Goal: Find specific page/section: Find specific page/section

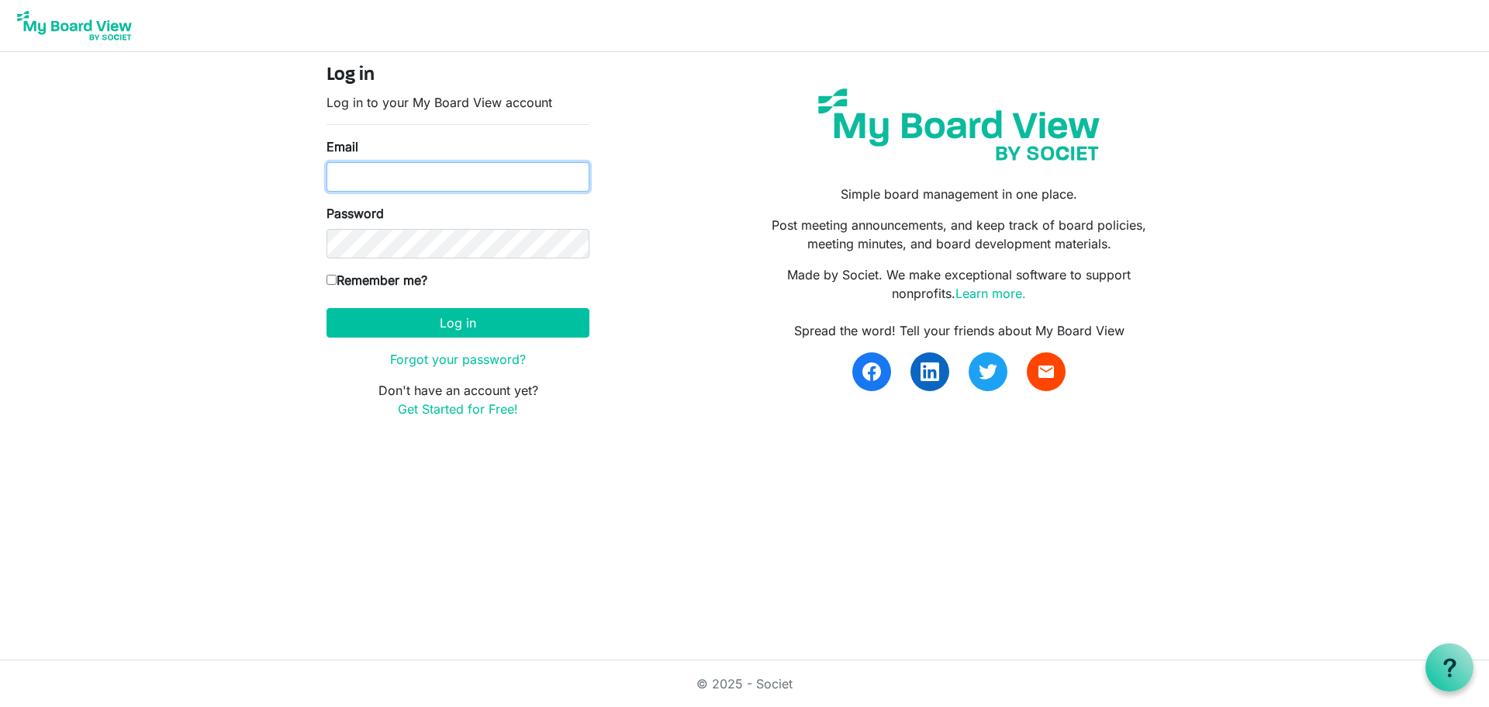
type input "janine@santasanonymous.ca"
click at [378, 282] on label "Remember me?" at bounding box center [377, 280] width 101 height 19
click at [337, 282] on input "Remember me?" at bounding box center [332, 280] width 10 height 10
checkbox input "true"
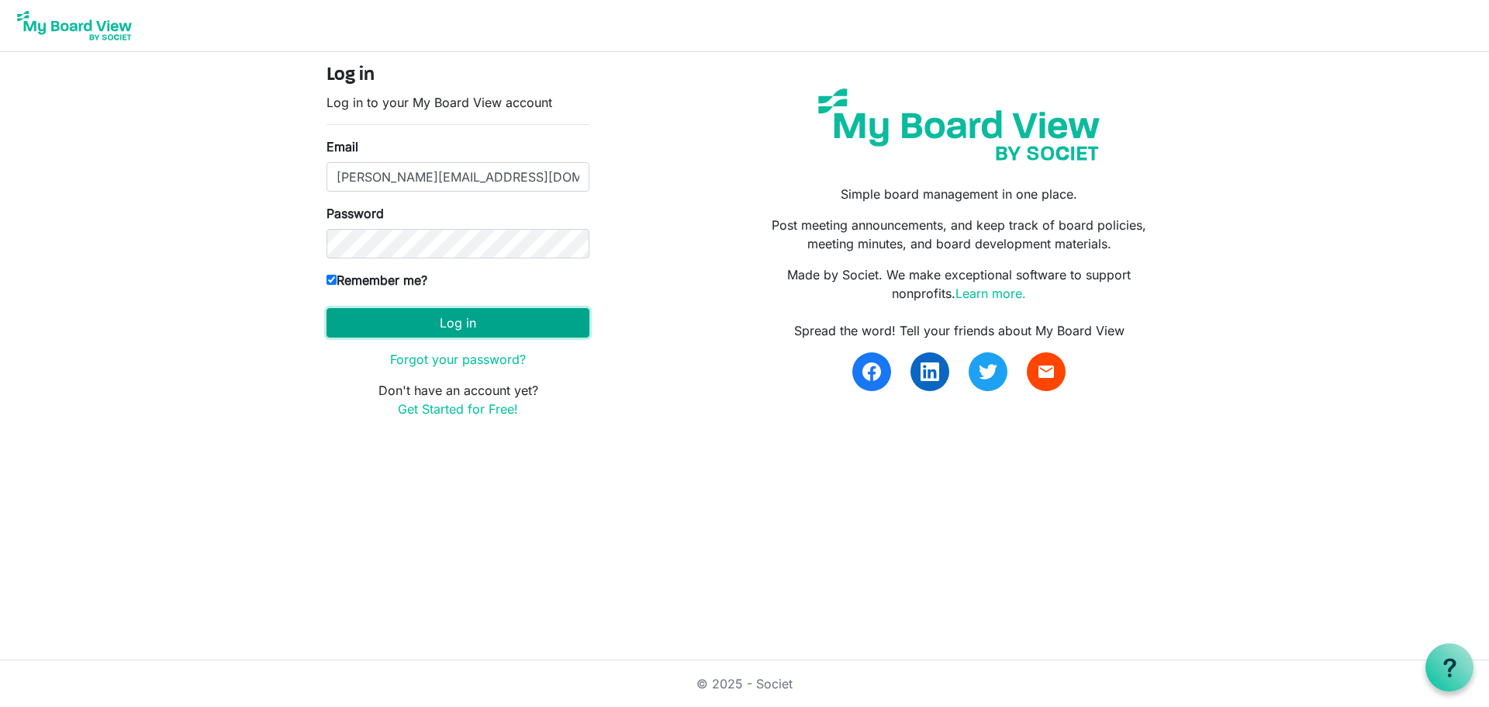
click at [432, 319] on button "Log in" at bounding box center [458, 322] width 263 height 29
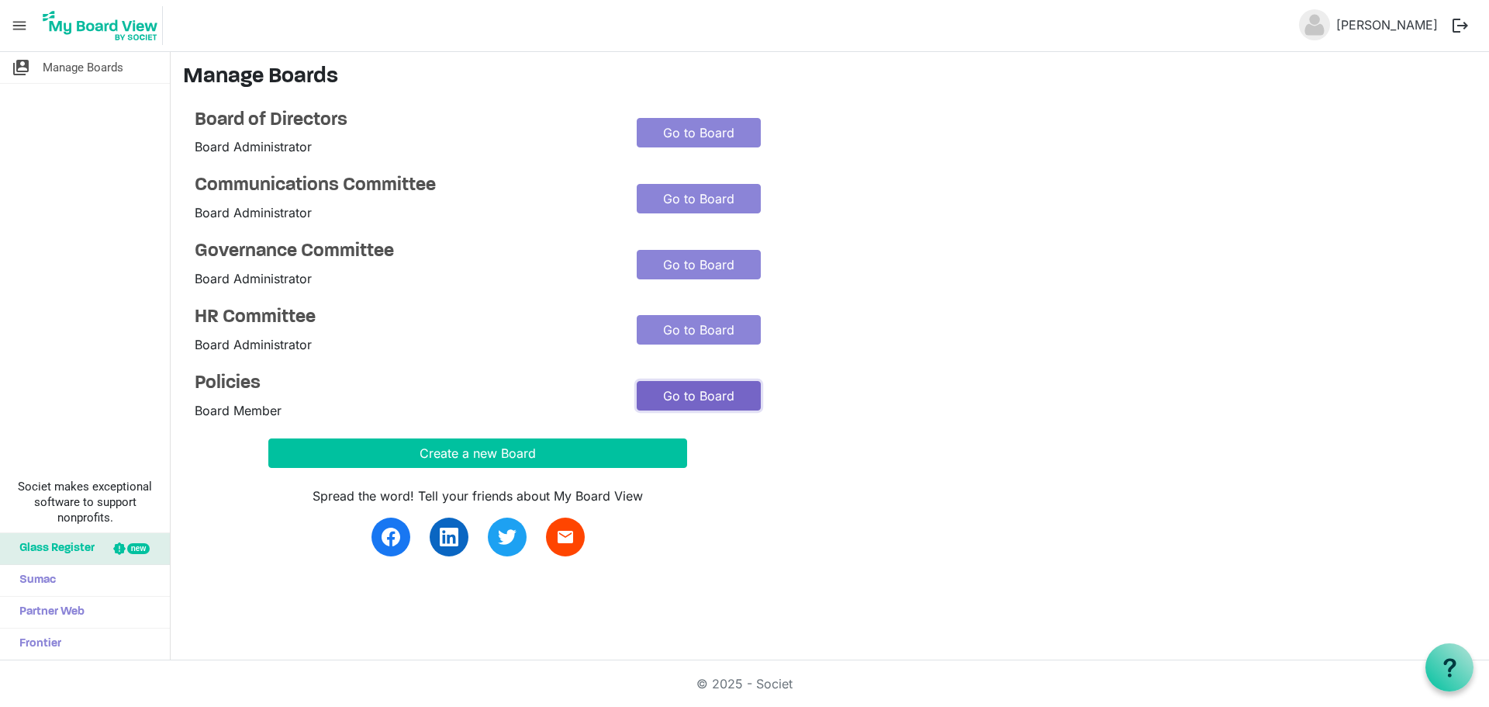
click at [750, 401] on link "Go to Board" at bounding box center [699, 395] width 124 height 29
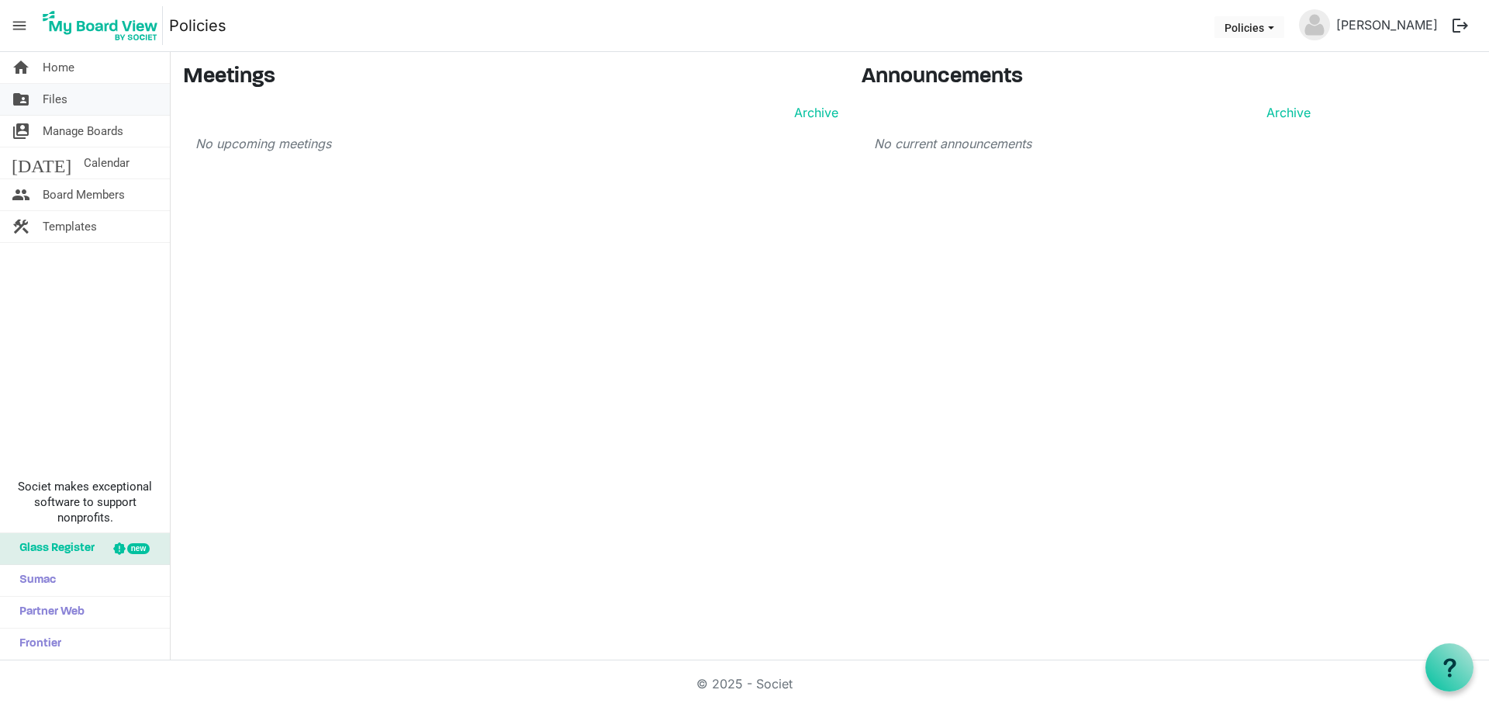
click at [126, 105] on link "folder_shared Files" at bounding box center [85, 99] width 170 height 31
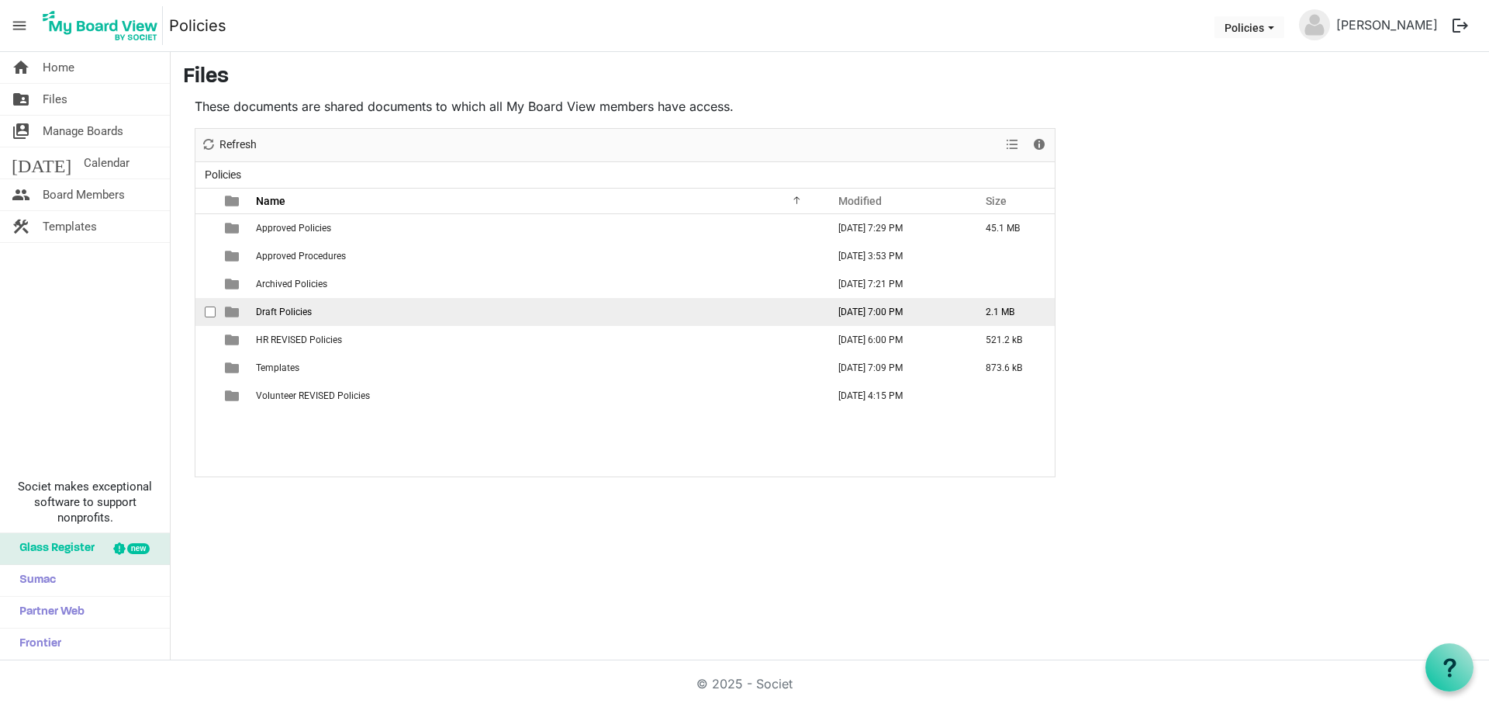
click at [305, 311] on span "Draft Policies" at bounding box center [284, 311] width 56 height 11
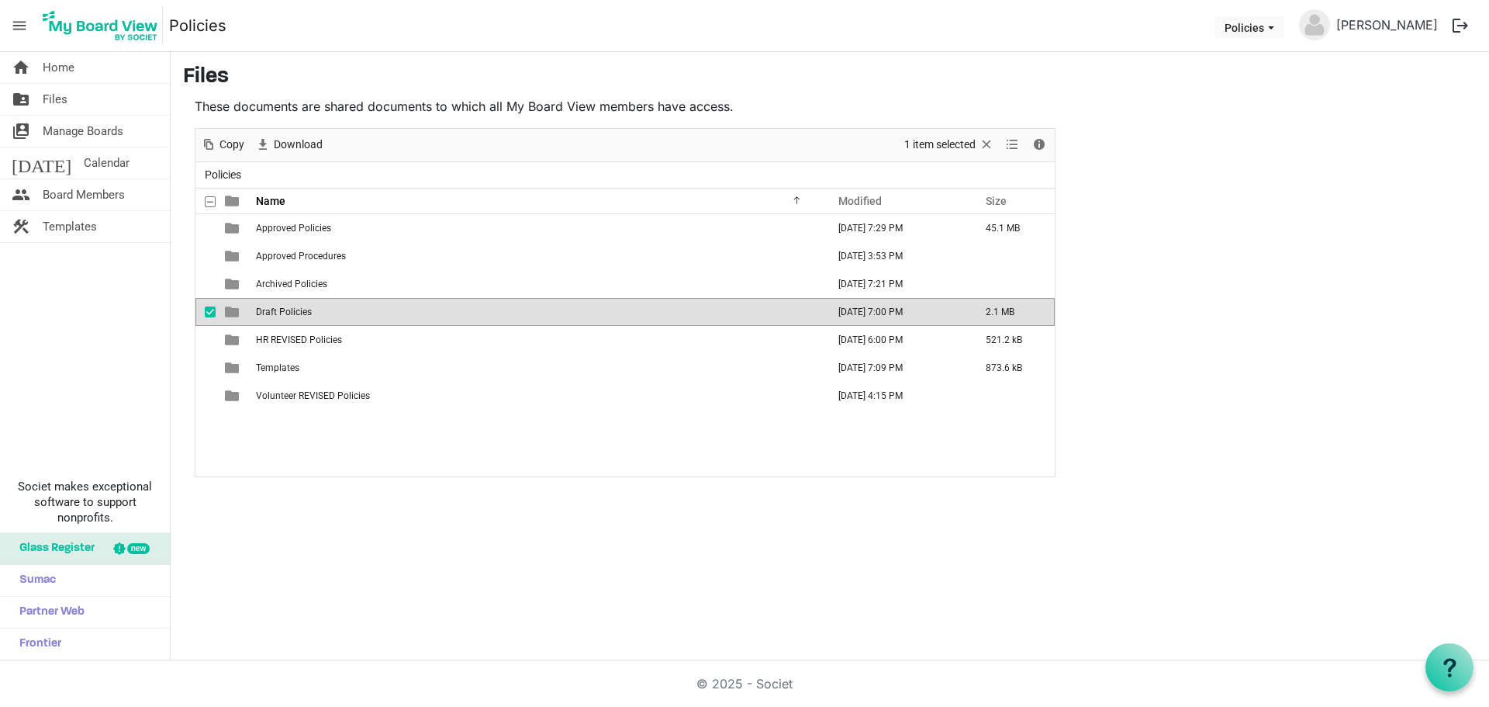
click at [305, 311] on span "Draft Policies" at bounding box center [284, 311] width 56 height 11
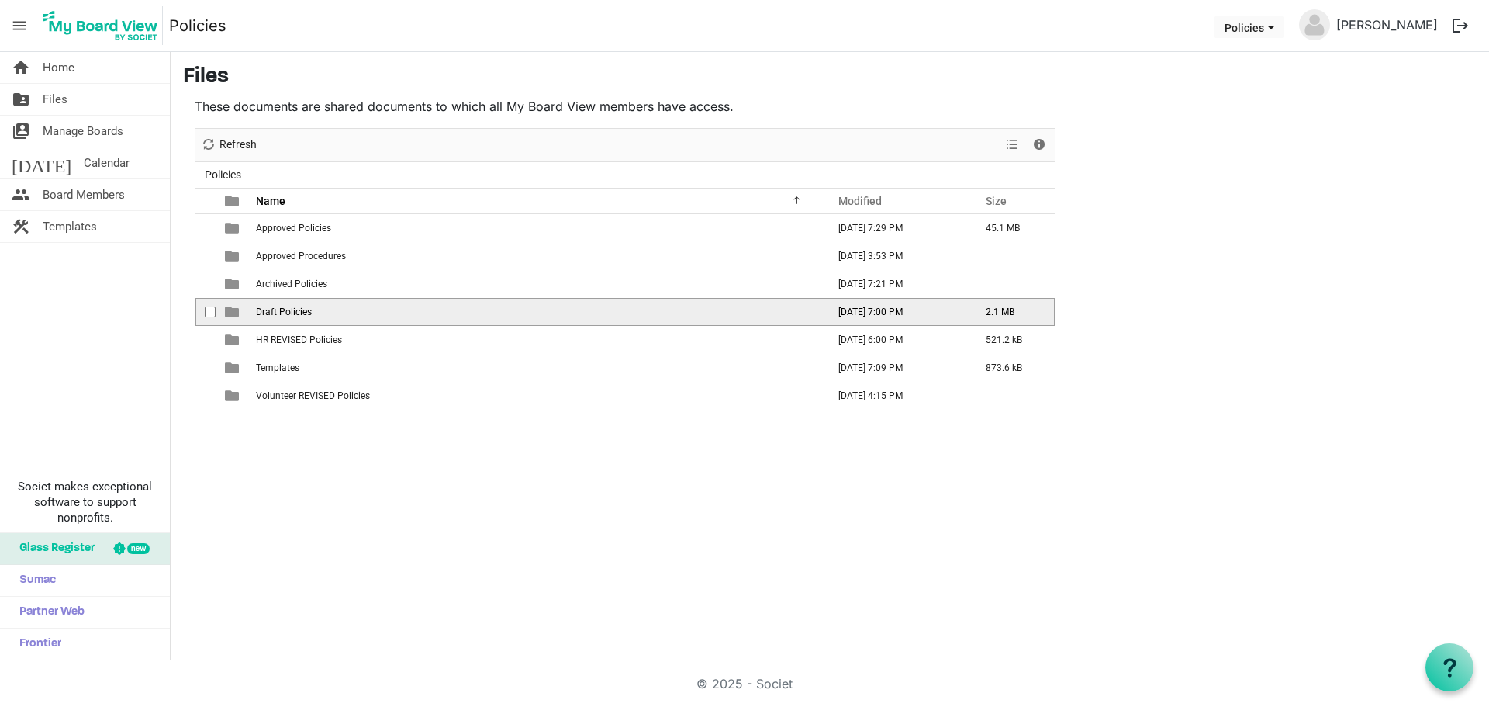
click at [305, 311] on span "Draft Policies" at bounding box center [284, 311] width 56 height 11
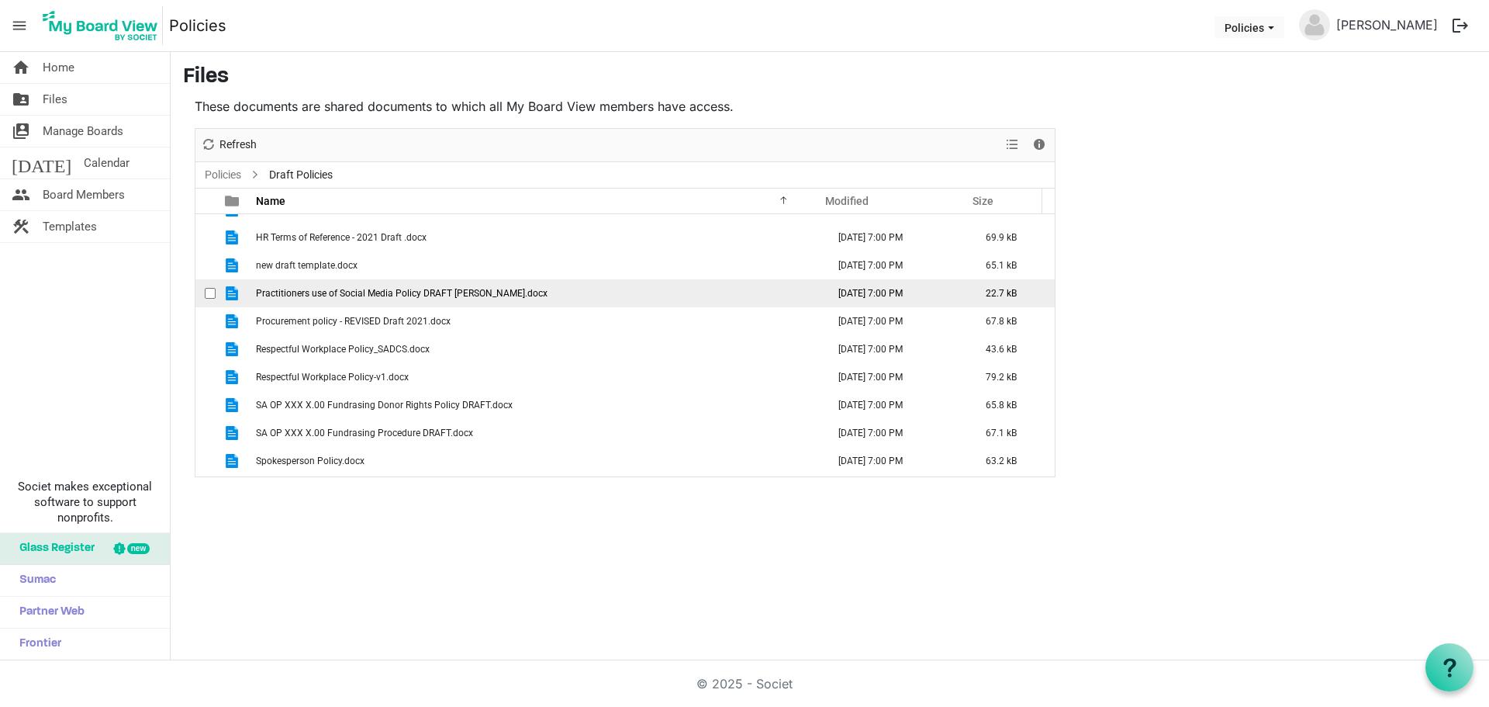
scroll to position [576, 0]
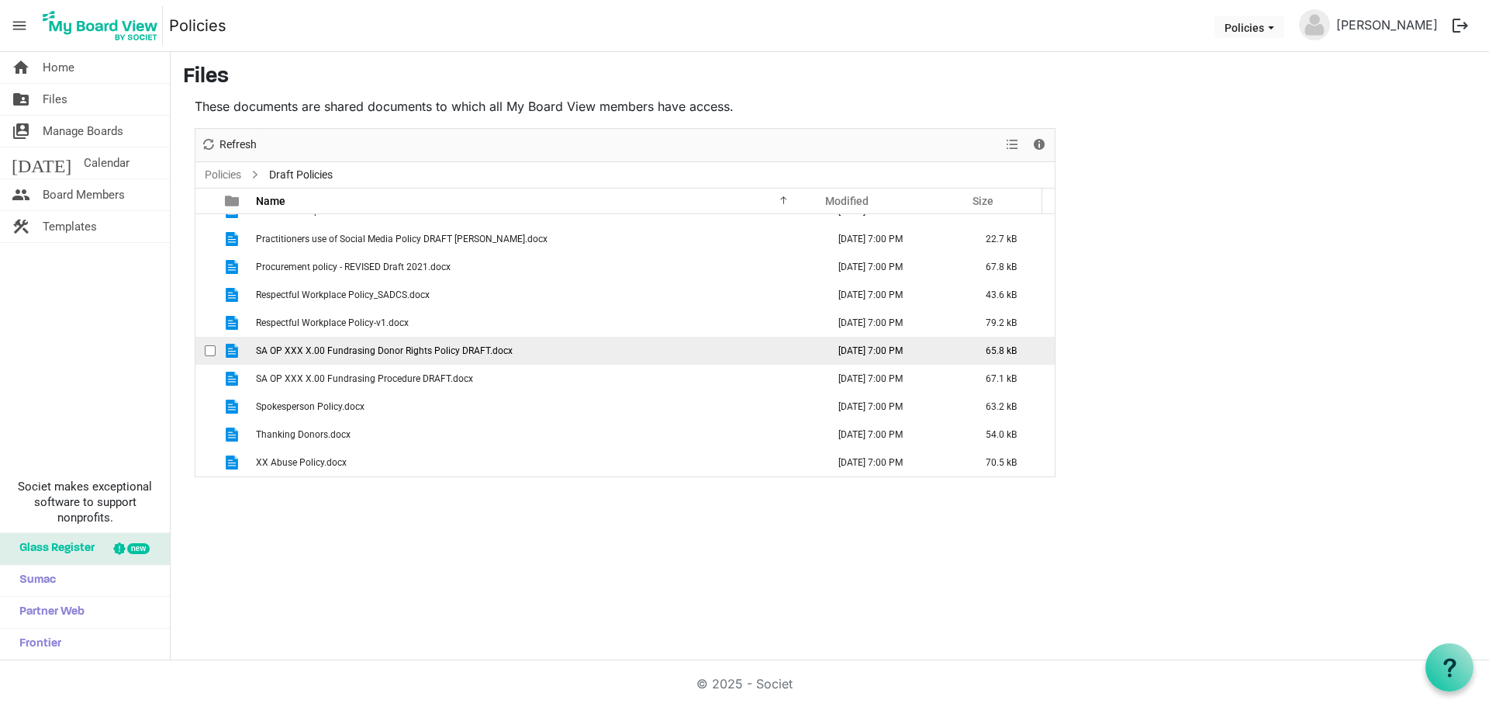
click at [365, 351] on span "SA OP XXX X.00 Fundrasing Donor Rights Policy DRAFT.docx" at bounding box center [384, 350] width 257 height 11
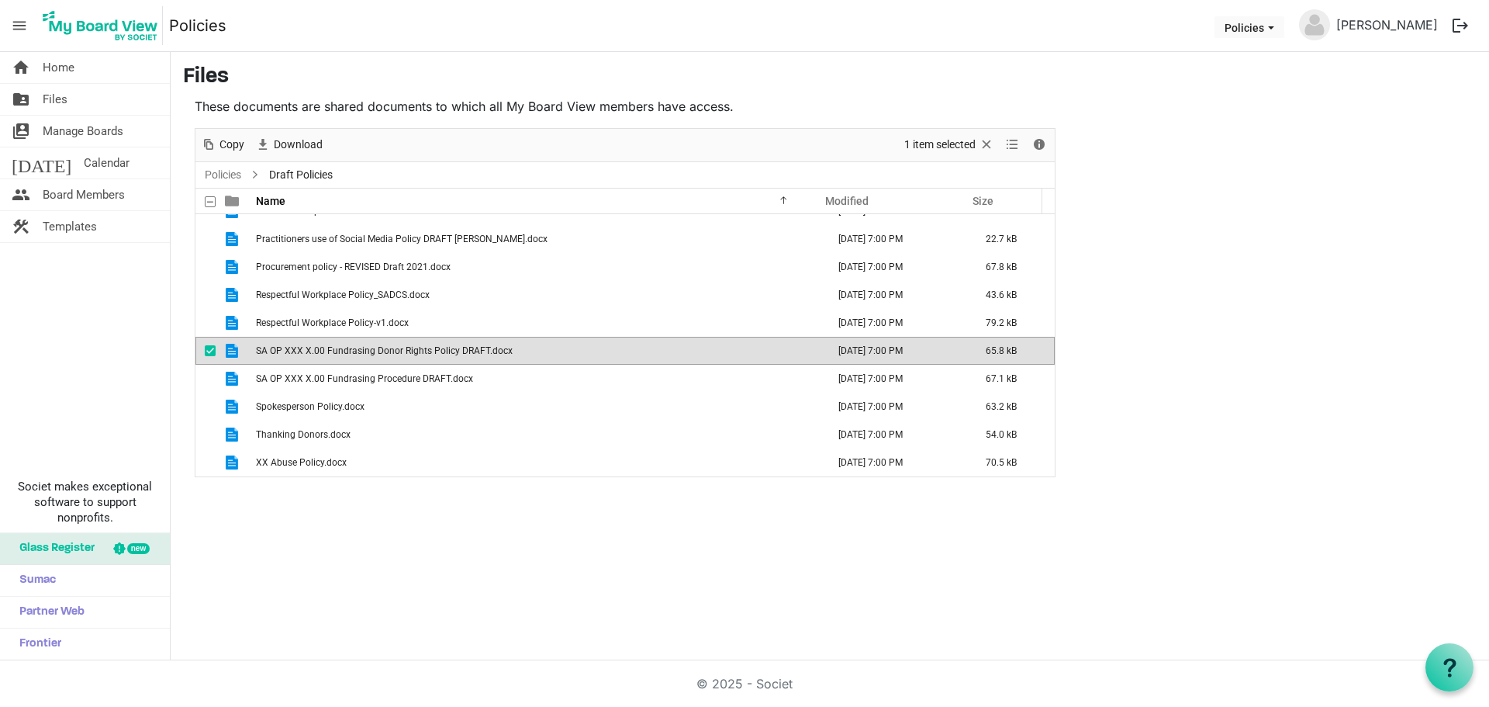
click at [365, 351] on span "SA OP XXX X.00 Fundrasing Donor Rights Policy DRAFT.docx" at bounding box center [384, 350] width 257 height 11
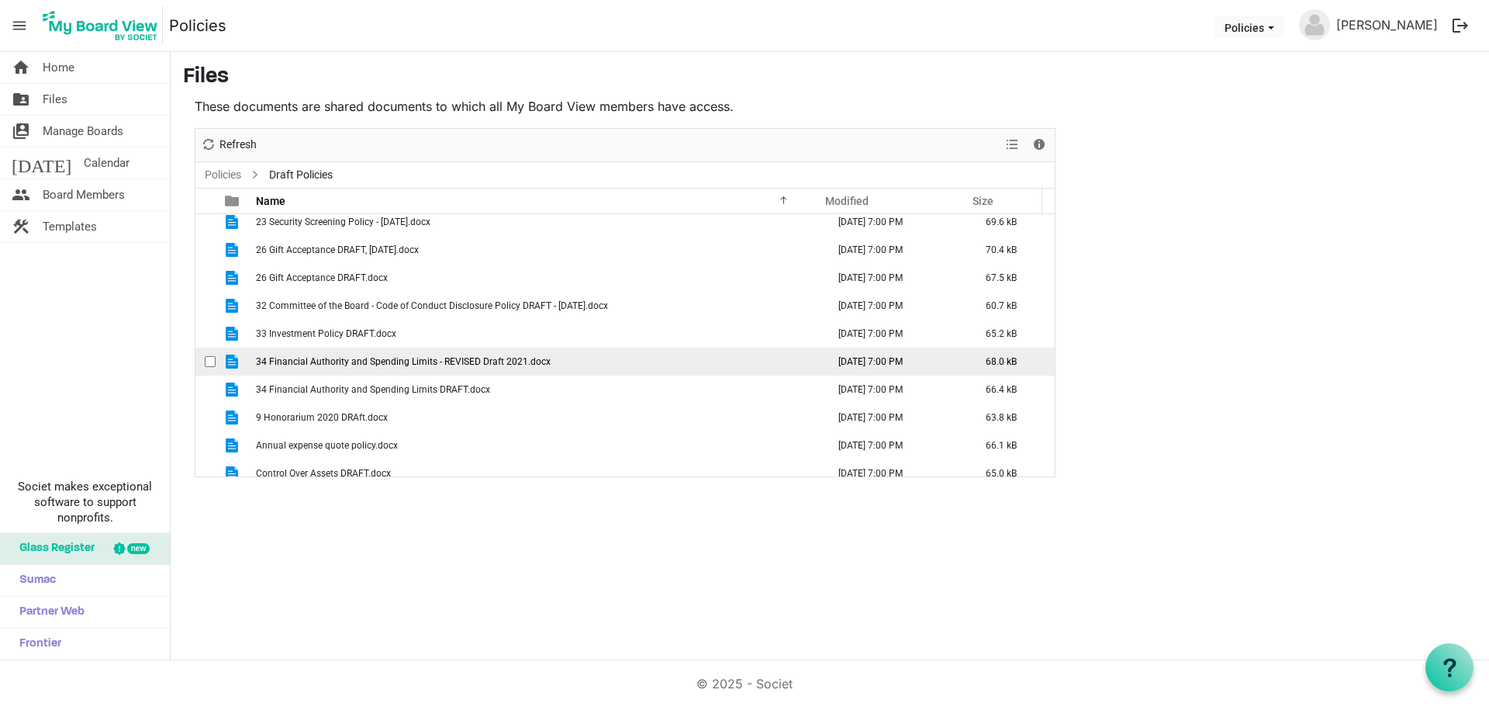
scroll to position [0, 0]
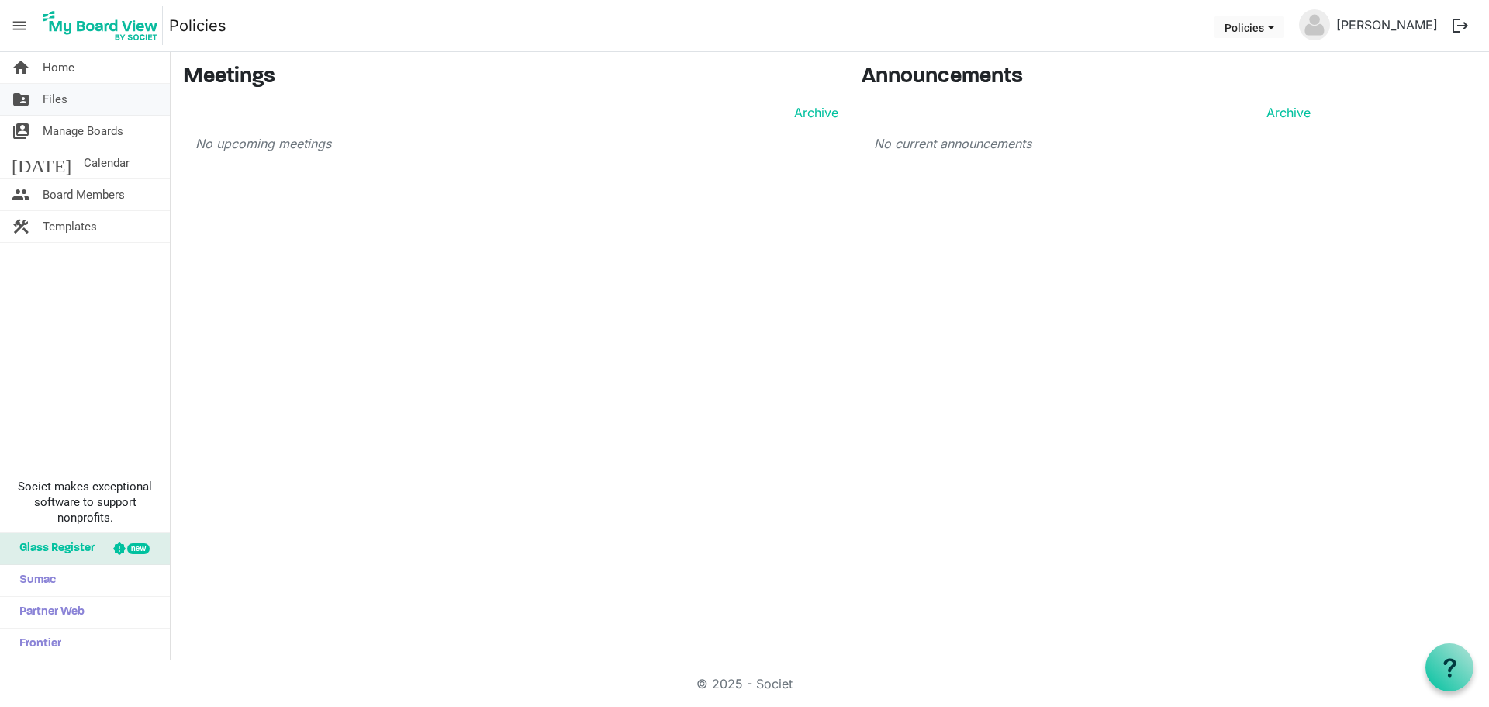
click at [82, 109] on link "folder_shared Files" at bounding box center [85, 99] width 170 height 31
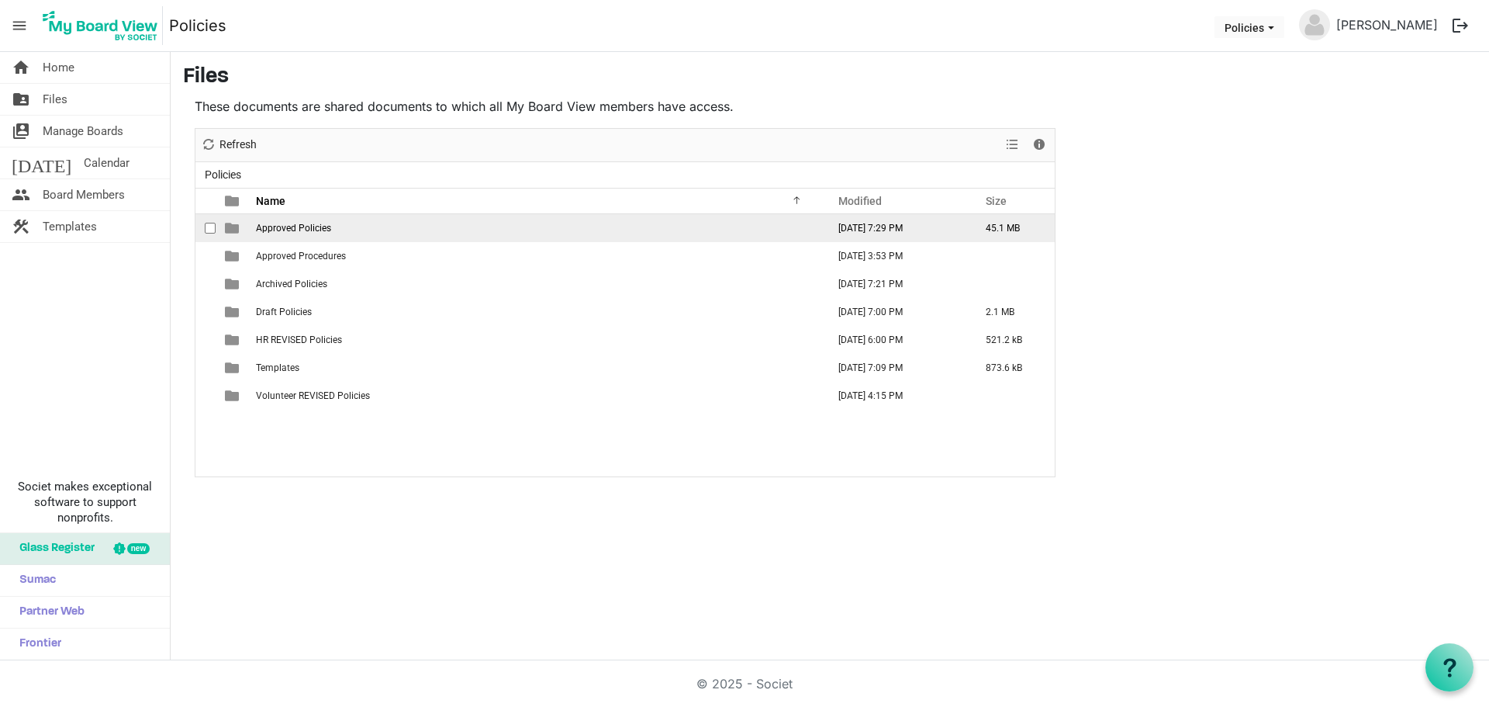
click at [323, 230] on span "Approved Policies" at bounding box center [293, 228] width 75 height 11
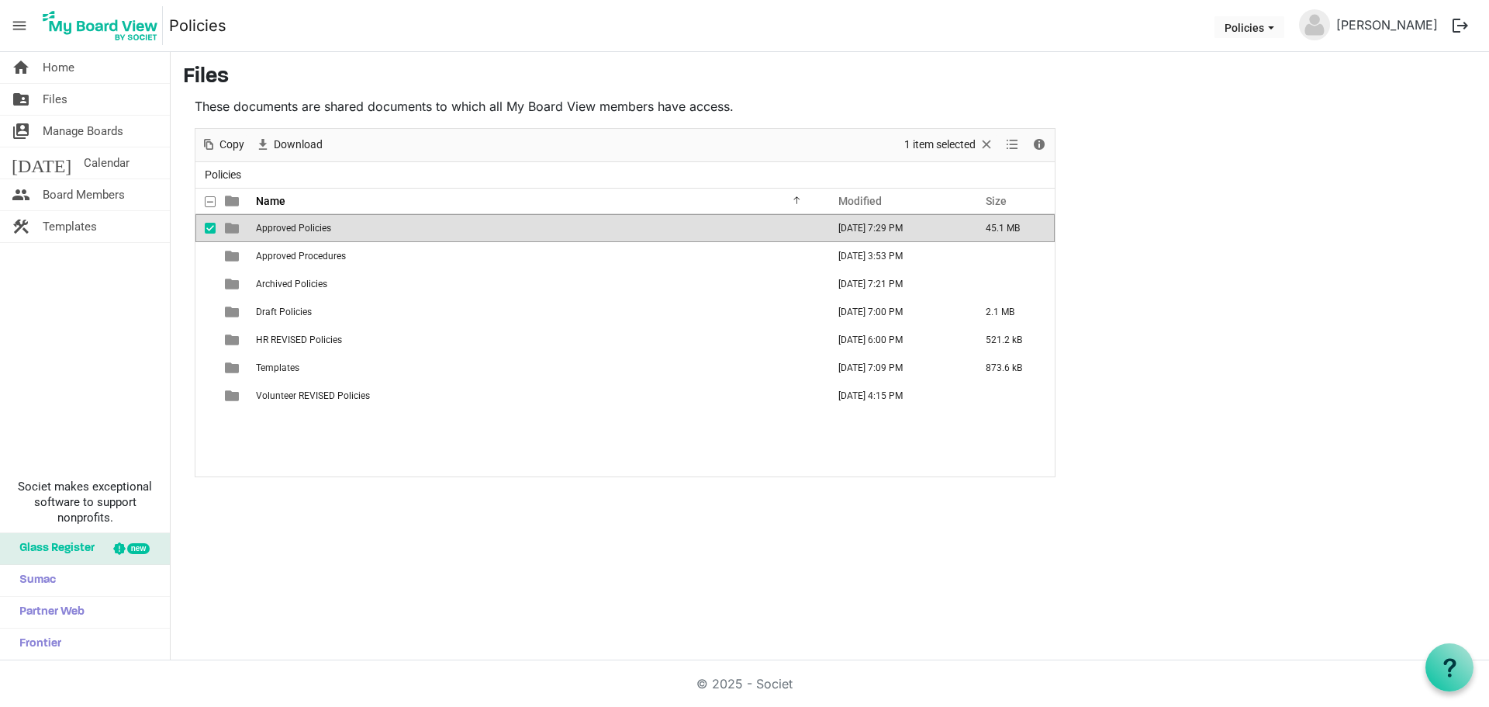
click at [323, 230] on span "Approved Policies" at bounding box center [293, 228] width 75 height 11
click at [323, 230] on div "New folder Upload Cut Copy Paste Delete Download Rename Sort by Refresh 1 item …" at bounding box center [625, 302] width 861 height 349
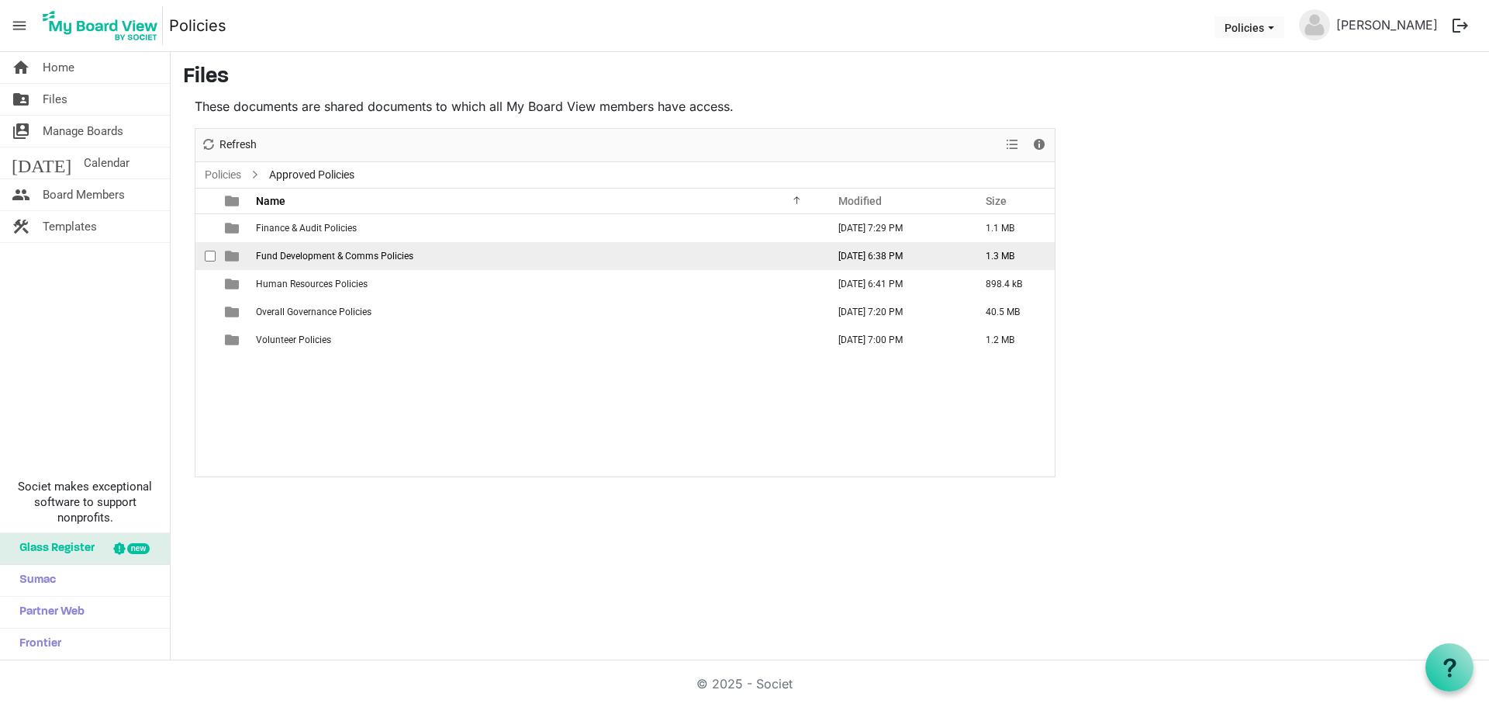
click at [358, 265] on td "Fund Development & Comms Policies" at bounding box center [536, 256] width 571 height 28
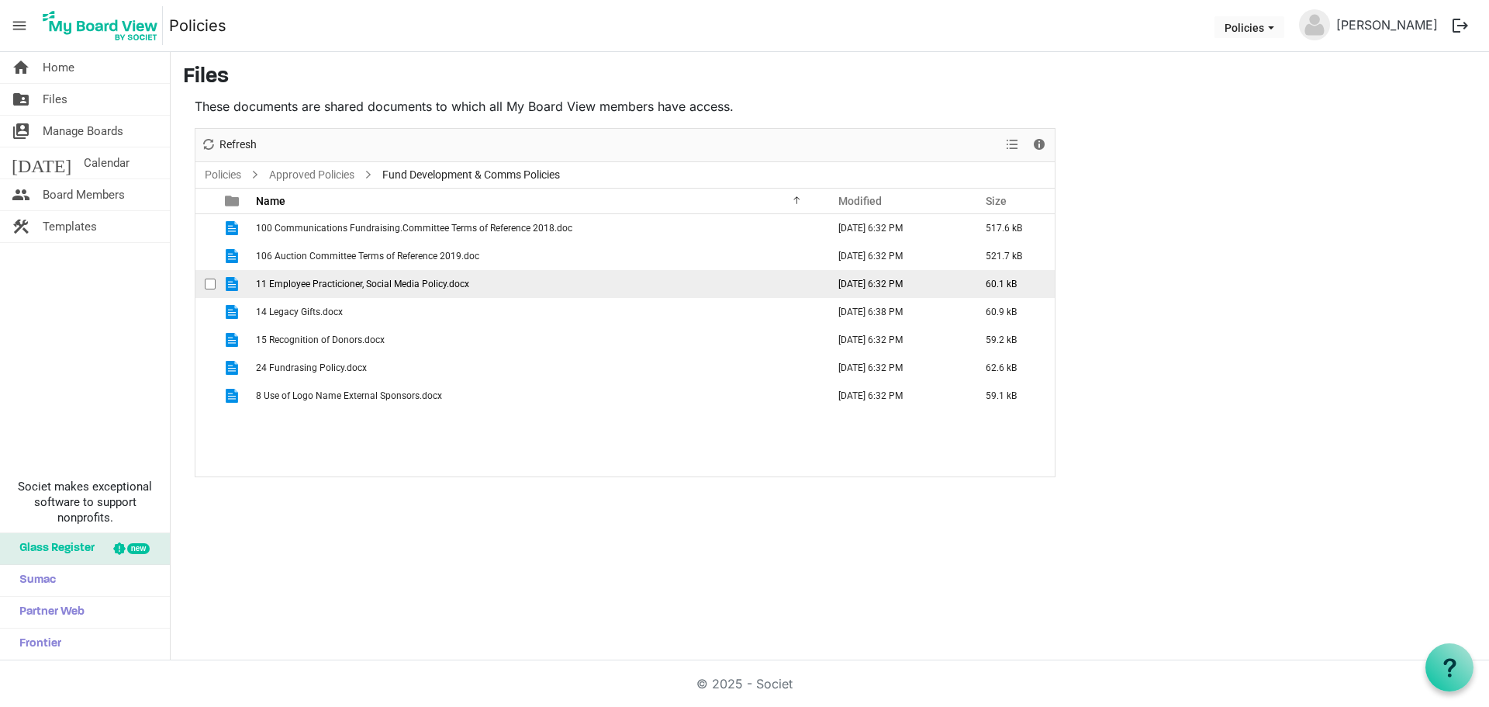
click at [459, 282] on span "11 Employee Practicioner, Social Media Policy.docx" at bounding box center [362, 283] width 213 height 11
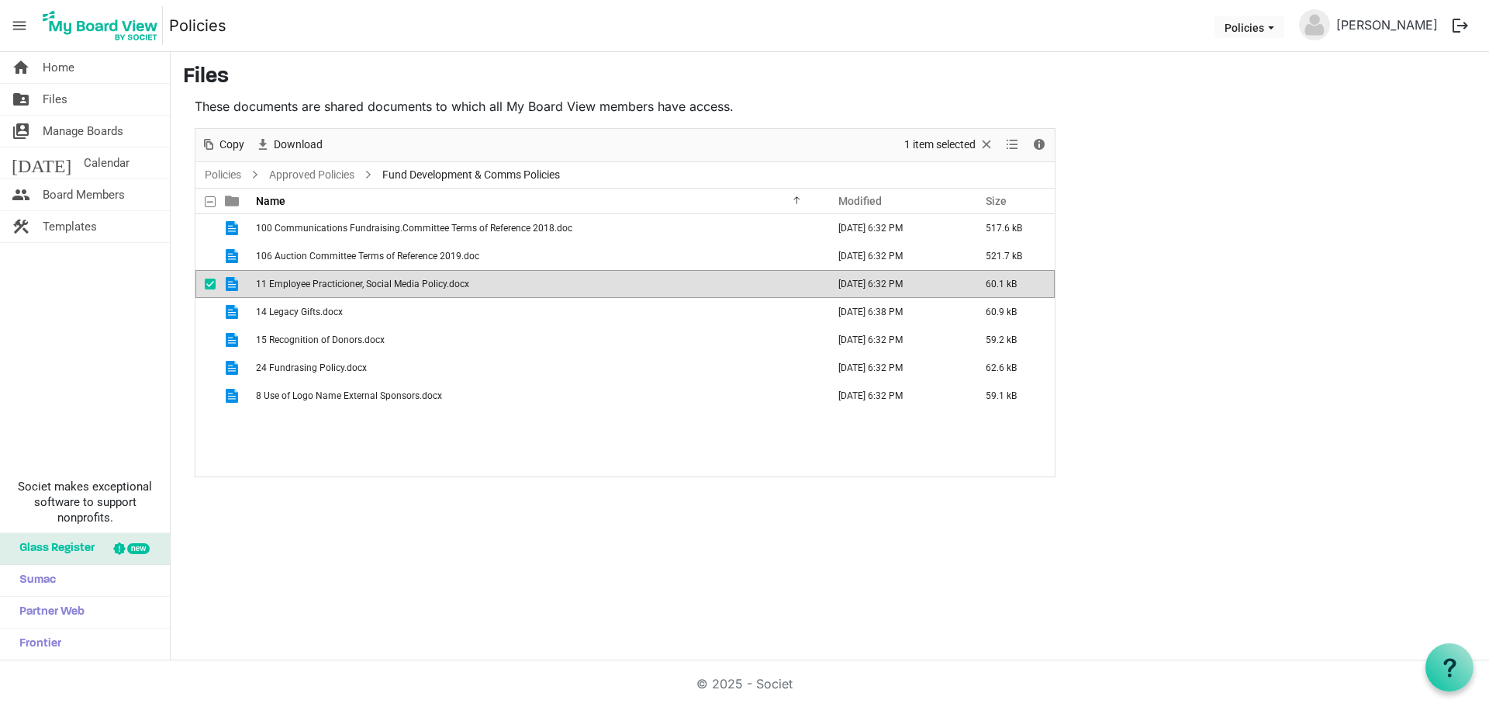
click at [459, 282] on span "11 Employee Practicioner, Social Media Policy.docx" at bounding box center [362, 283] width 213 height 11
click at [235, 285] on span "is template cell column header type" at bounding box center [232, 284] width 14 height 14
